Goal: Task Accomplishment & Management: Use online tool/utility

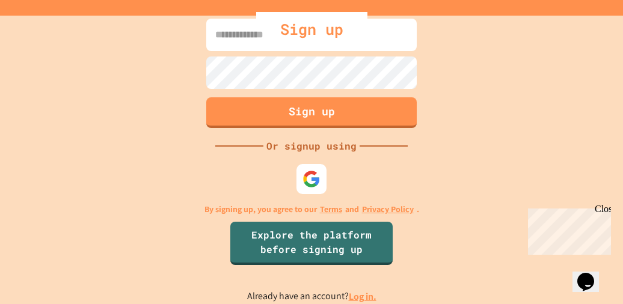
click at [233, 41] on div "Sign up" at bounding box center [311, 29] width 623 height 35
click at [232, 34] on div "Sign up" at bounding box center [311, 29] width 623 height 35
click at [467, 58] on div "Sign up Or signup using By signing up, you agree to our Terms and Privacy Polic…" at bounding box center [311, 160] width 623 height 289
click at [265, 34] on div "Sign up" at bounding box center [311, 29] width 111 height 35
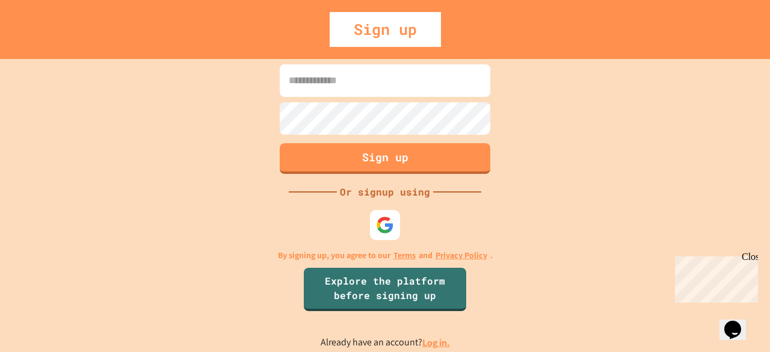
click at [623, 257] on div "Close" at bounding box center [749, 258] width 15 height 15
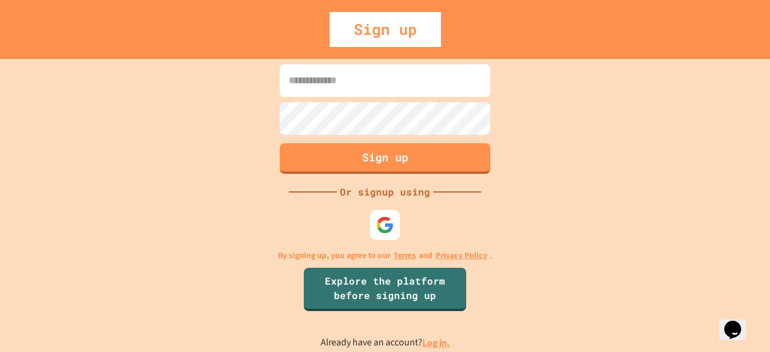
click at [430, 304] on link "Log in." at bounding box center [436, 342] width 28 height 13
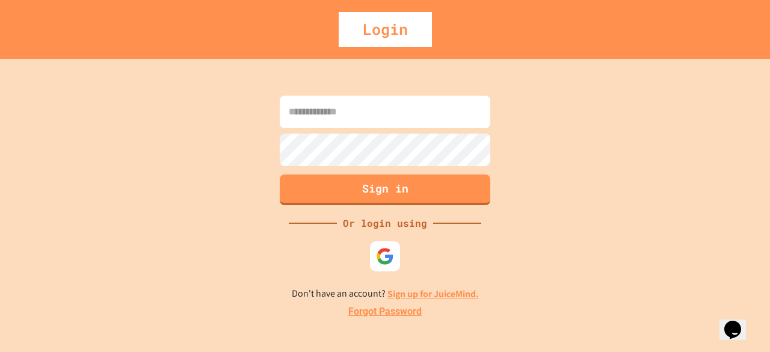
drag, startPoint x: 424, startPoint y: 102, endPoint x: 376, endPoint y: 126, distance: 53.8
click at [376, 126] on input at bounding box center [385, 112] width 211 height 32
click at [376, 120] on input at bounding box center [385, 112] width 211 height 32
type input "**********"
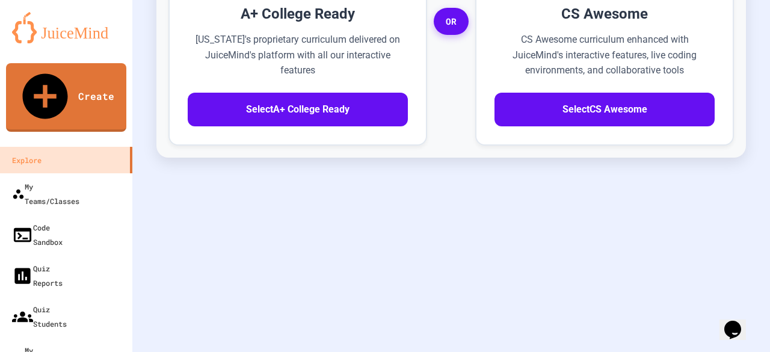
scroll to position [535, 0]
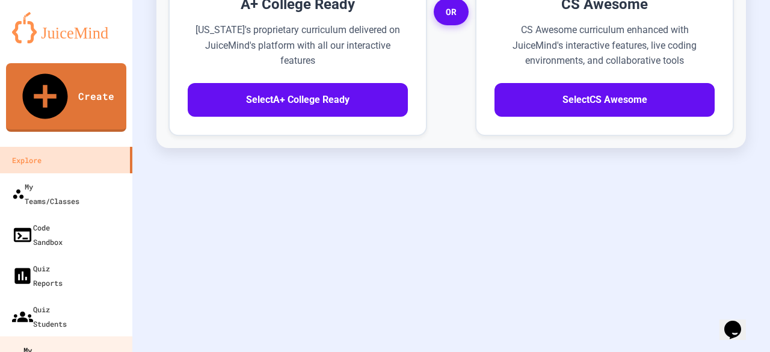
click at [76, 304] on link "My Quizzes" at bounding box center [66, 357] width 137 height 42
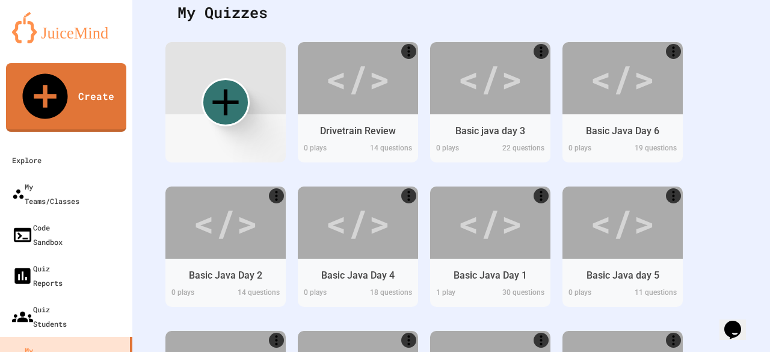
scroll to position [200, 0]
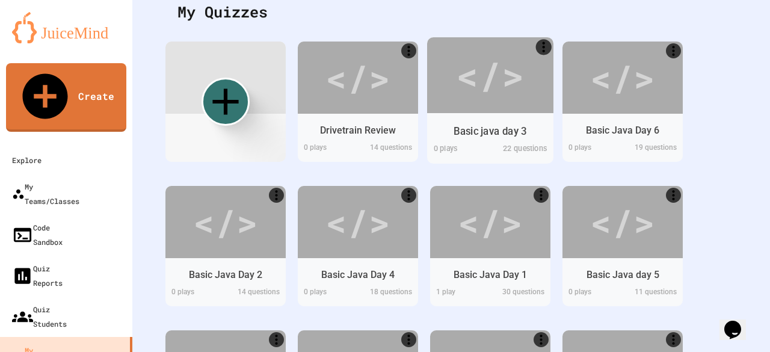
click at [484, 76] on div "</>" at bounding box center [490, 74] width 68 height 57
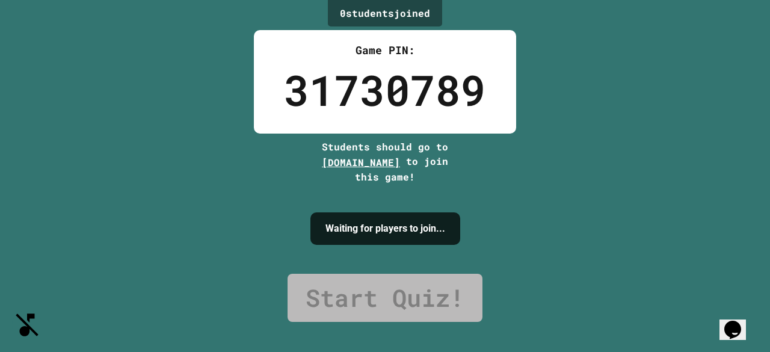
click at [11, 304] on button "SpeedDial basic example" at bounding box center [11, 318] width 0 height 0
click at [9, 304] on button "SpeedDial basic example" at bounding box center [9, 317] width 0 height 0
click at [9, 304] on button "Mute music" at bounding box center [9, 334] width 0 height 0
